Goal: Task Accomplishment & Management: Manage account settings

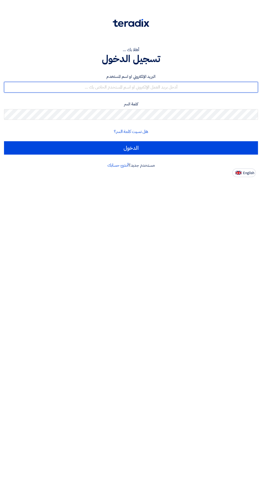
click at [192, 86] on input "text" at bounding box center [131, 87] width 254 height 11
type input "bombom30651@gmail.com"
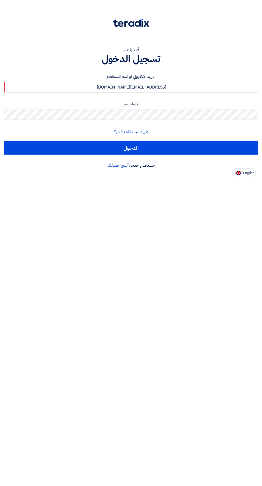
click at [4, 141] on input "الدخول" at bounding box center [131, 147] width 254 height 13
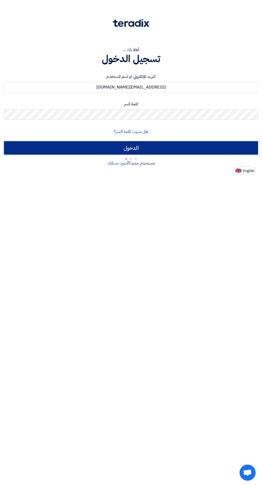
click at [207, 145] on input "الدخول" at bounding box center [131, 147] width 254 height 13
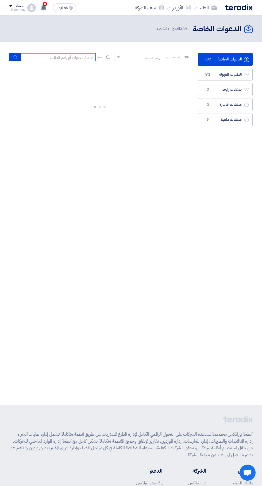
click at [64, 60] on input at bounding box center [58, 57] width 75 height 8
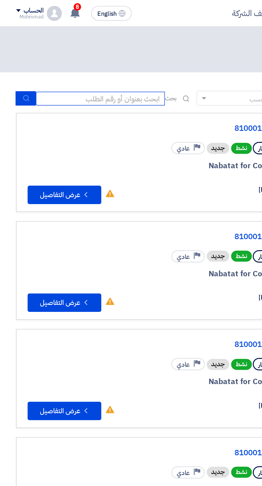
scroll to position [0, -1]
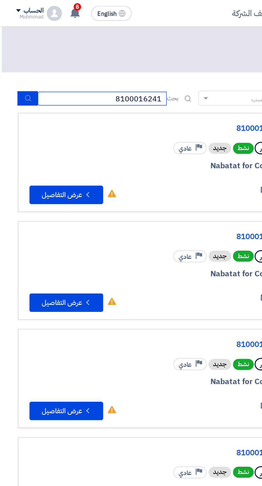
type input "8100016241"
click at [17, 58] on icon "submit" at bounding box center [16, 57] width 4 height 4
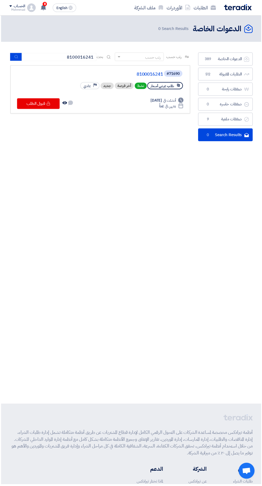
click at [140, 73] on link "8100016241" at bounding box center [110, 74] width 107 height 5
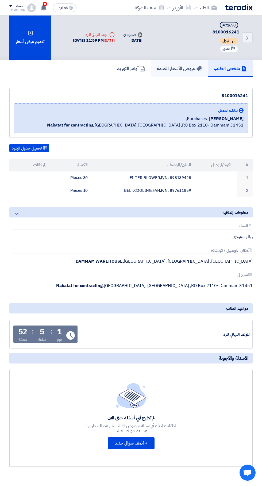
click at [186, 66] on h5 "عروض الأسعار المقدمة" at bounding box center [179, 68] width 45 height 6
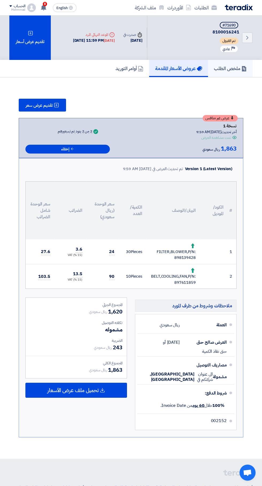
click at [228, 67] on h5 "ملخص الطلب" at bounding box center [230, 68] width 33 height 6
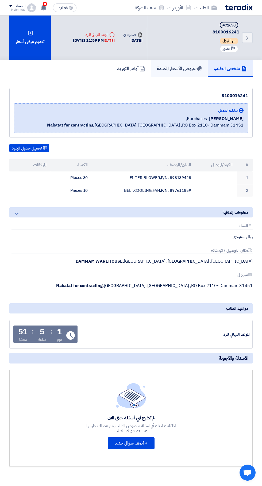
click at [183, 63] on link "عروض الأسعار المقدمة" at bounding box center [179, 68] width 57 height 17
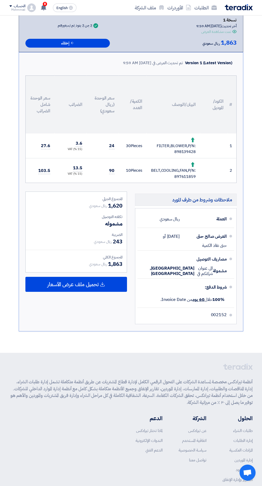
scroll to position [126, 0]
